Goal: Find specific page/section: Find specific page/section

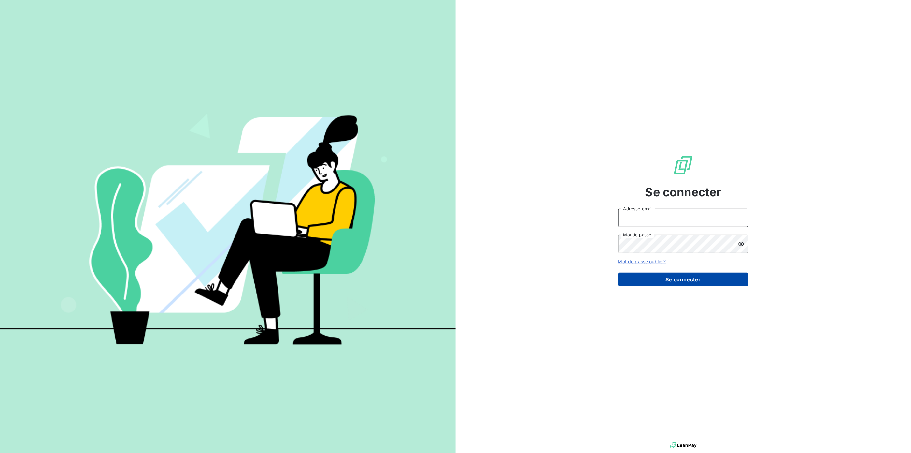
type input "[EMAIL_ADDRESS][DOMAIN_NAME]"
click at [682, 283] on button "Se connecter" at bounding box center [683, 279] width 130 height 14
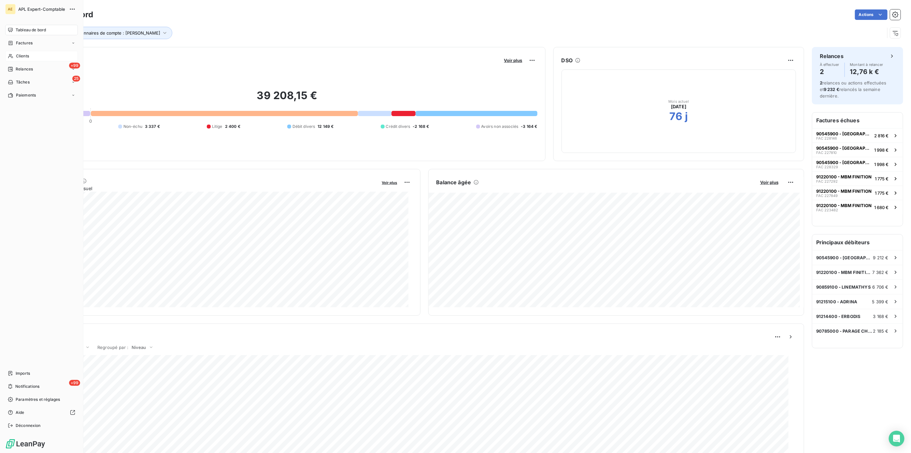
click at [40, 60] on div "Clients" at bounding box center [41, 56] width 73 height 10
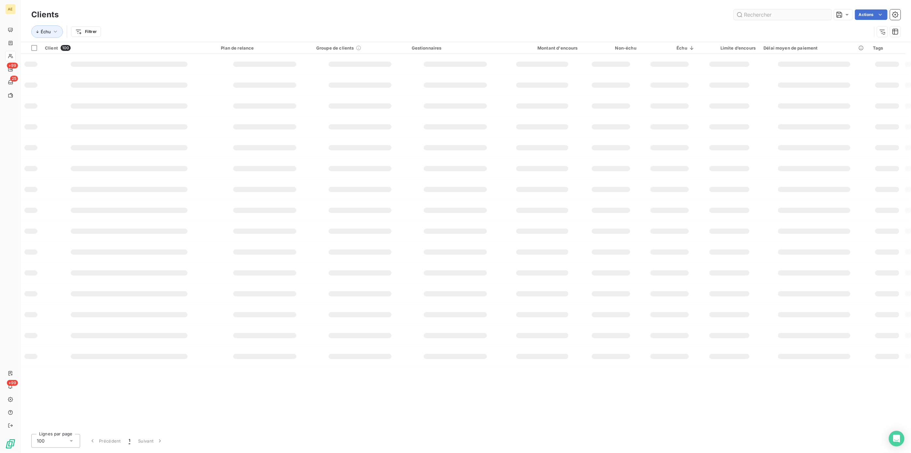
click at [750, 17] on input "text" at bounding box center [783, 14] width 98 height 10
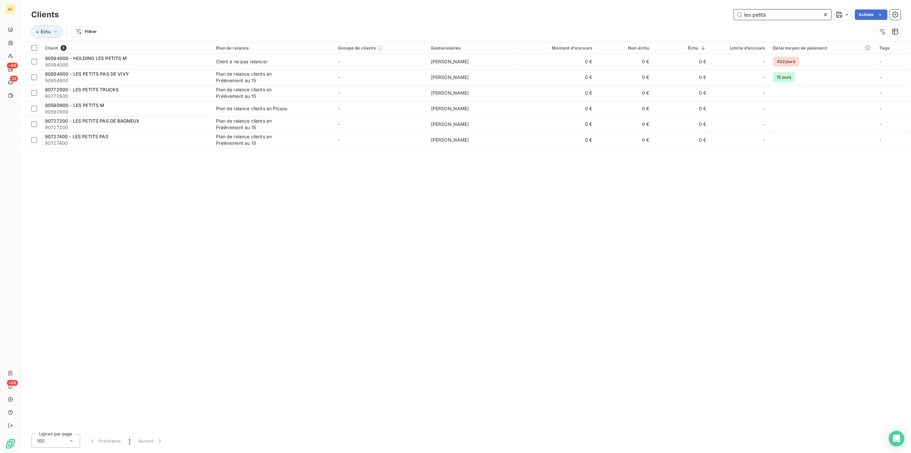
drag, startPoint x: 770, startPoint y: 14, endPoint x: 701, endPoint y: 5, distance: 69.0
click at [701, 6] on div "Clients les petits Actions Échu Filtrer" at bounding box center [466, 21] width 890 height 42
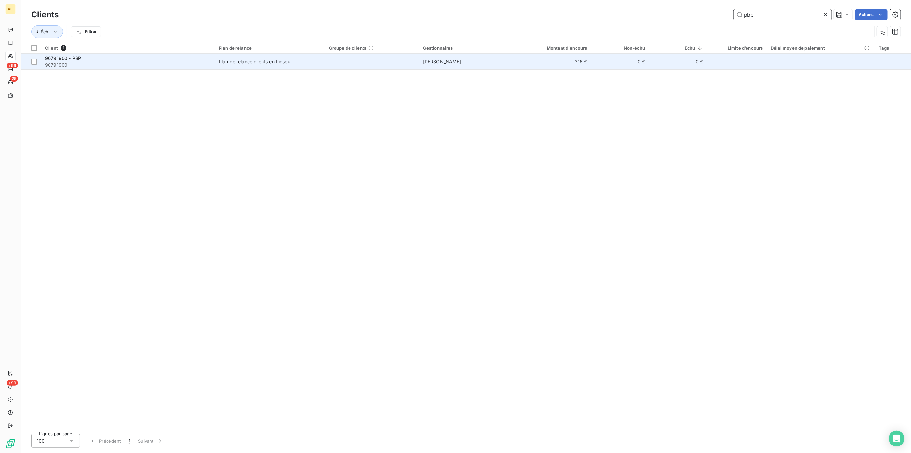
type input "pbp"
click at [252, 61] on div "Plan de relance clients en Picsou" at bounding box center [254, 61] width 71 height 7
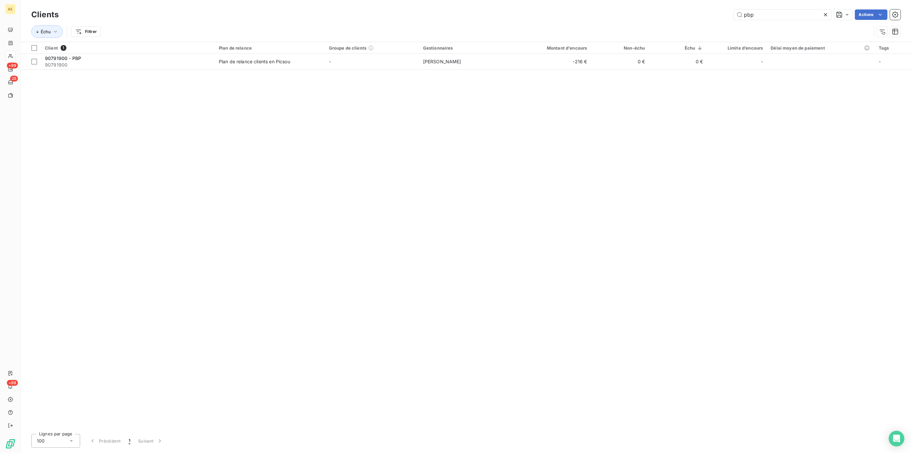
drag, startPoint x: 756, startPoint y: 16, endPoint x: 716, endPoint y: 12, distance: 40.3
click at [716, 12] on div "pbp Actions" at bounding box center [483, 14] width 834 height 10
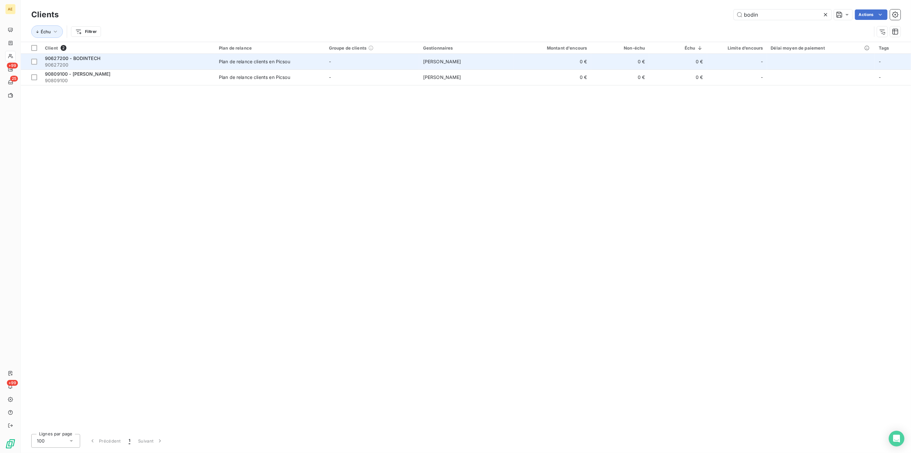
type input "bodin"
click at [126, 56] on div "90627200 - BODINTECH" at bounding box center [128, 58] width 166 height 7
